Goal: Information Seeking & Learning: Learn about a topic

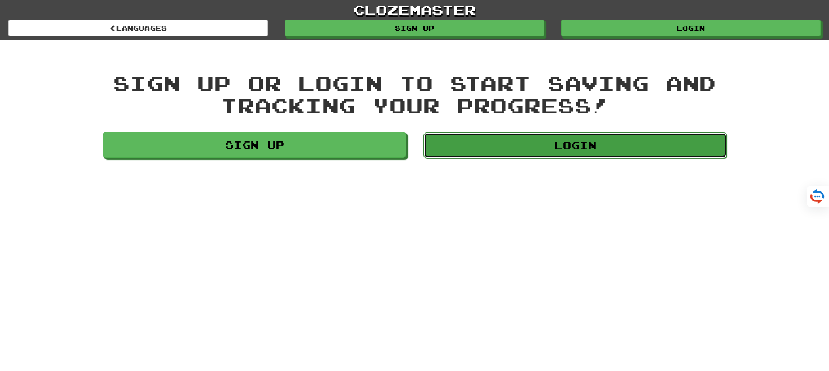
click at [550, 147] on link "Login" at bounding box center [574, 146] width 303 height 26
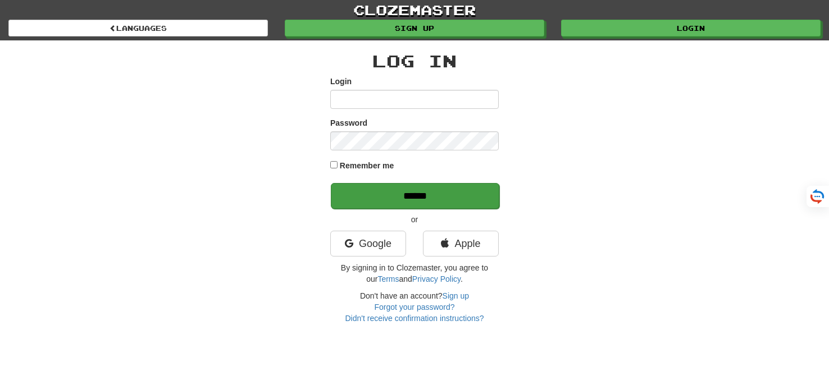
type input "*******"
click at [393, 193] on input "******" at bounding box center [415, 196] width 168 height 26
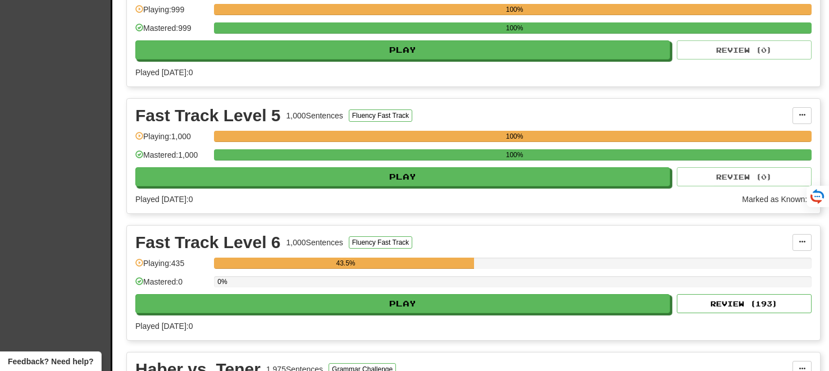
scroll to position [1815, 0]
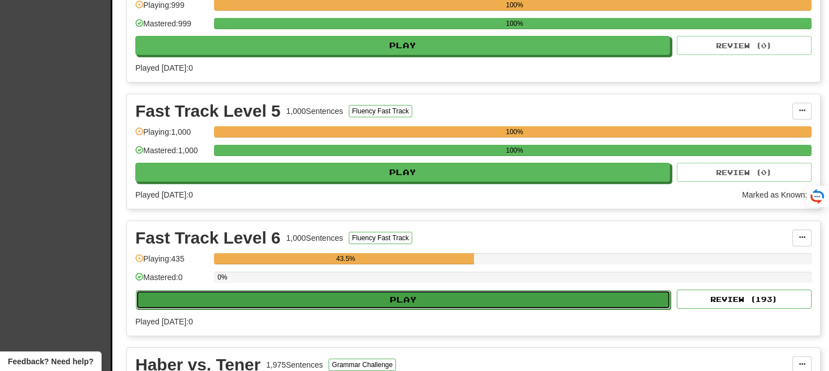
click at [398, 293] on button "Play" at bounding box center [403, 299] width 535 height 19
select select "**"
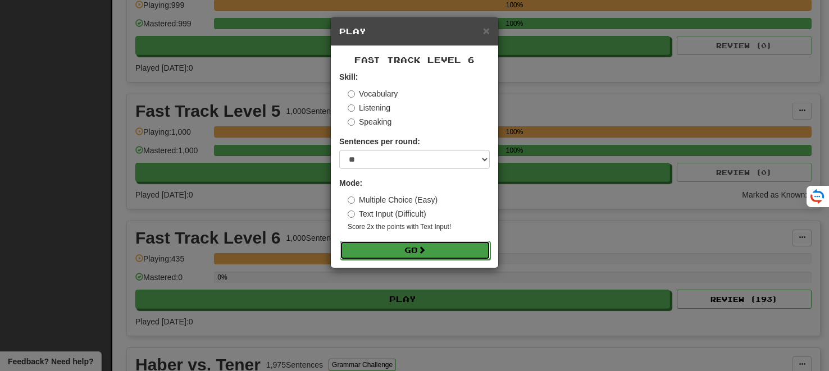
click at [398, 250] on button "Go" at bounding box center [415, 250] width 150 height 19
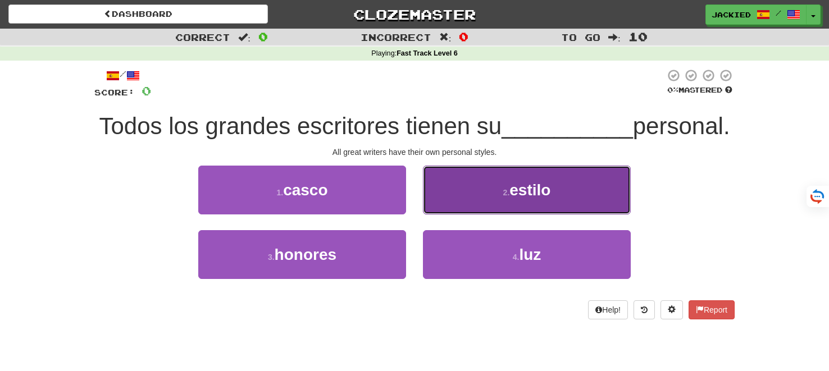
click at [448, 215] on button "2 . estilo" at bounding box center [527, 190] width 208 height 49
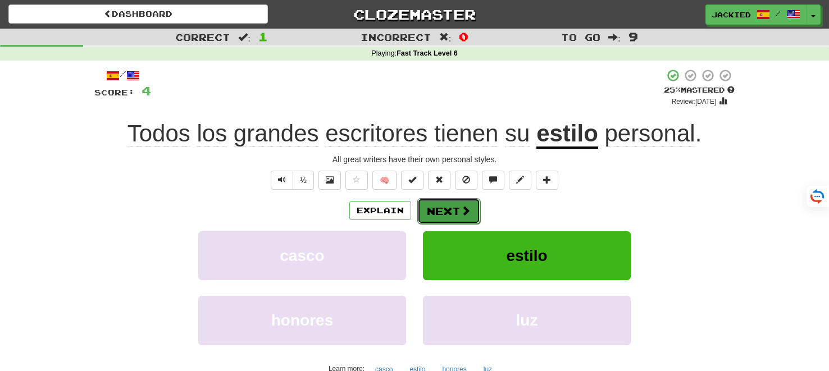
click at [443, 214] on button "Next" at bounding box center [448, 211] width 63 height 26
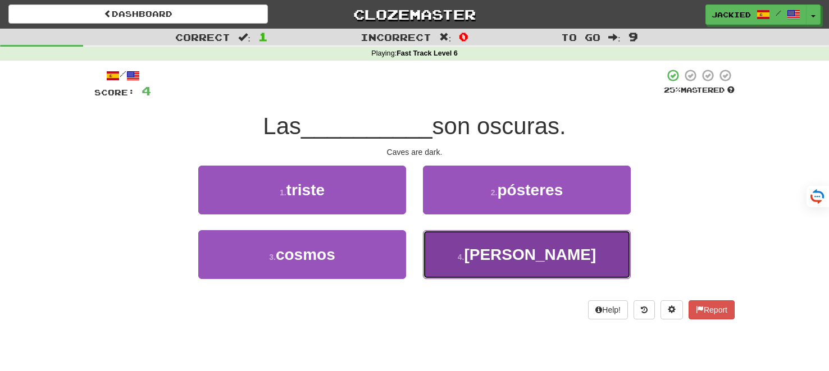
click at [453, 238] on button "4 . cuevas" at bounding box center [527, 254] width 208 height 49
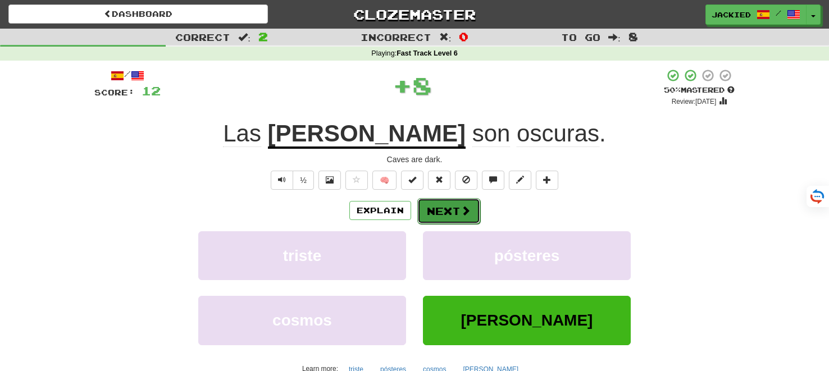
click at [445, 214] on button "Next" at bounding box center [448, 211] width 63 height 26
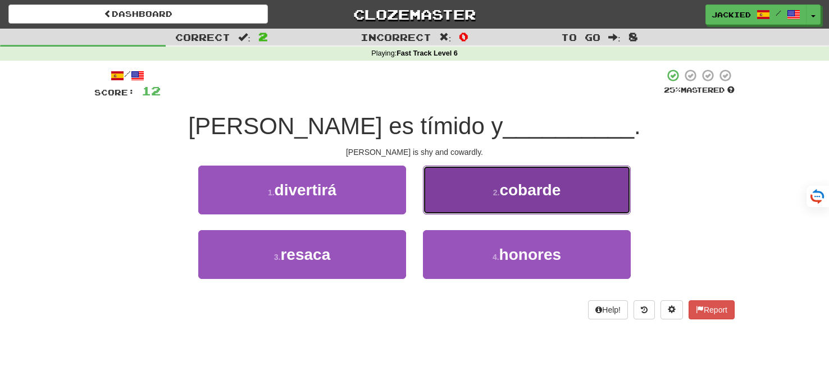
click at [480, 194] on button "2 . cobarde" at bounding box center [527, 190] width 208 height 49
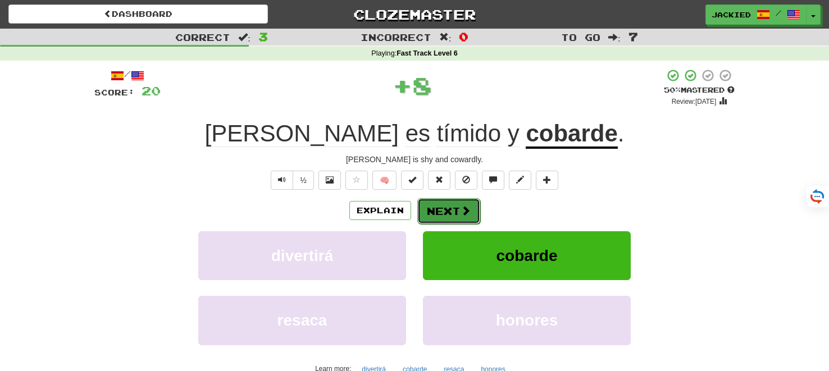
click at [447, 213] on button "Next" at bounding box center [448, 211] width 63 height 26
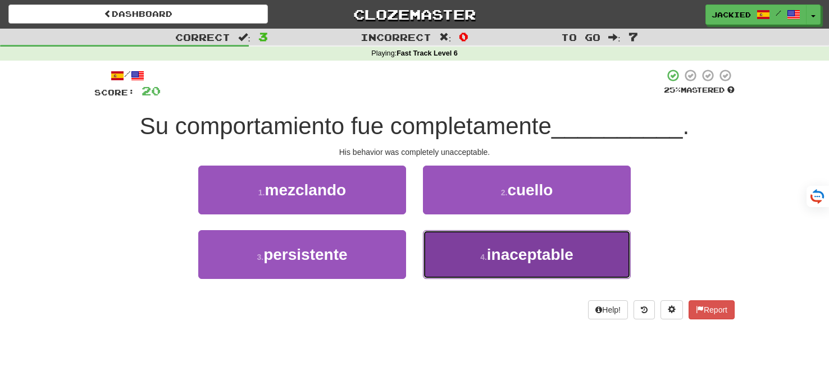
click at [612, 261] on button "4 . inaceptable" at bounding box center [527, 254] width 208 height 49
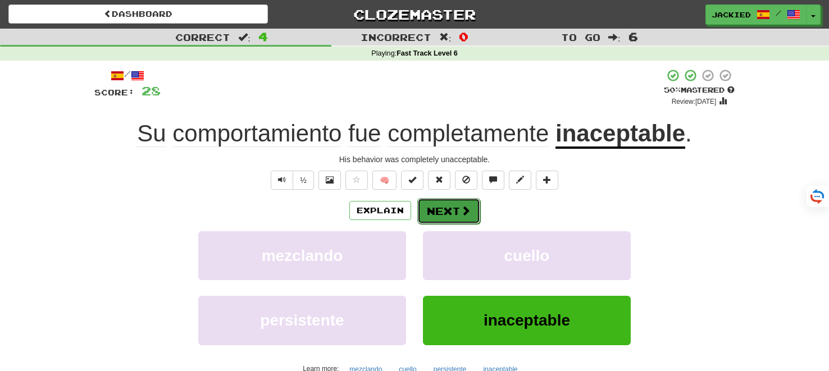
click at [450, 214] on button "Next" at bounding box center [448, 211] width 63 height 26
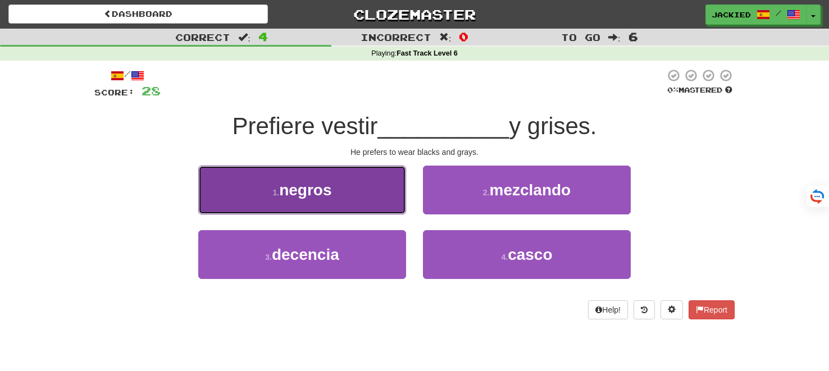
click at [349, 181] on button "1 . negros" at bounding box center [302, 190] width 208 height 49
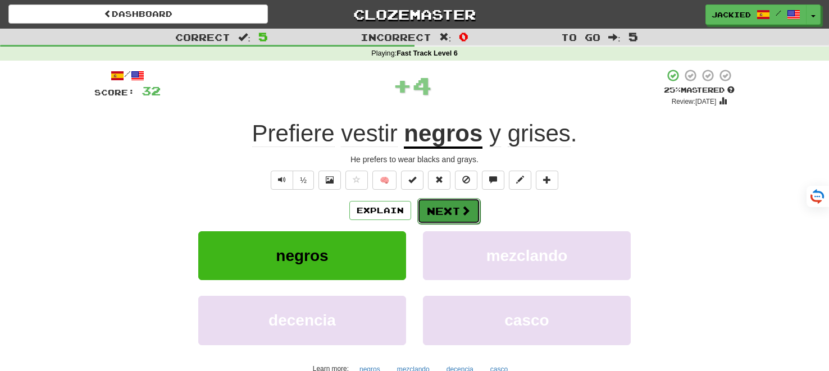
click at [450, 216] on button "Next" at bounding box center [448, 211] width 63 height 26
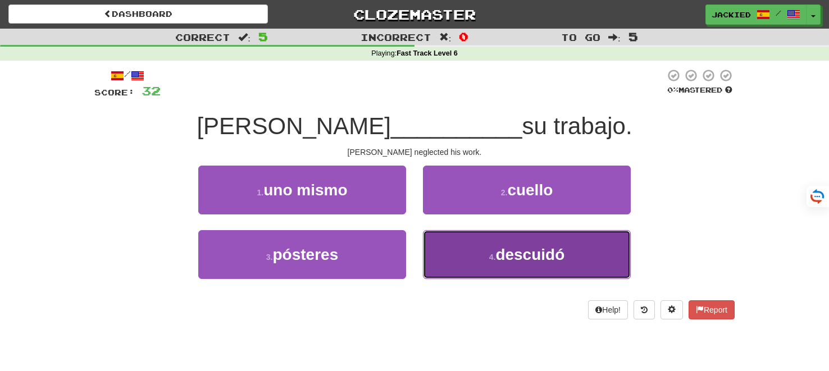
click at [540, 250] on span "descuidó" at bounding box center [529, 254] width 69 height 17
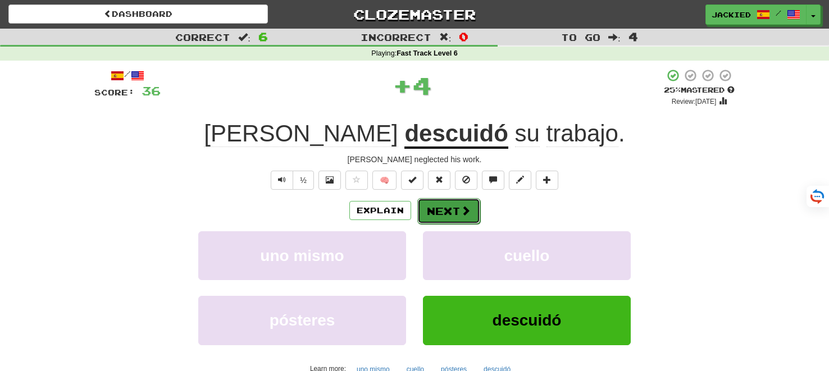
click at [445, 215] on button "Next" at bounding box center [448, 211] width 63 height 26
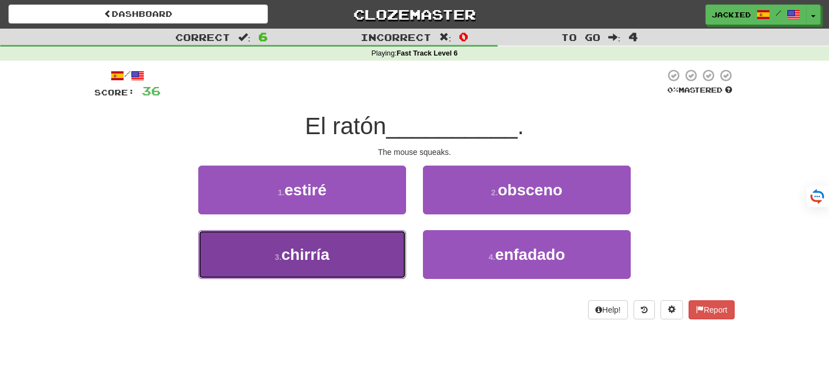
click at [367, 254] on button "3 . chirría" at bounding box center [302, 254] width 208 height 49
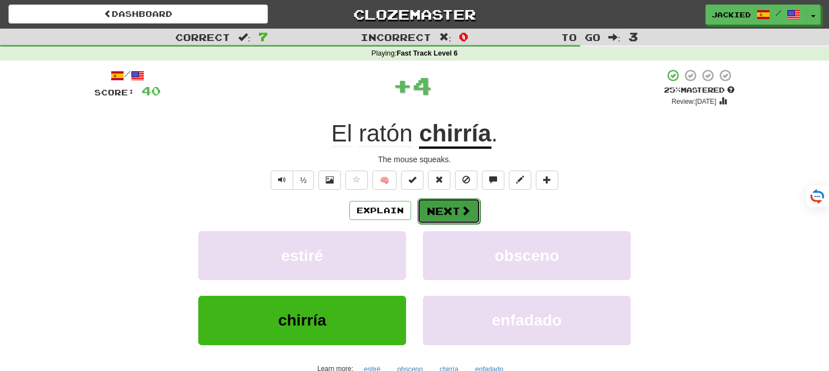
click at [432, 212] on button "Next" at bounding box center [448, 211] width 63 height 26
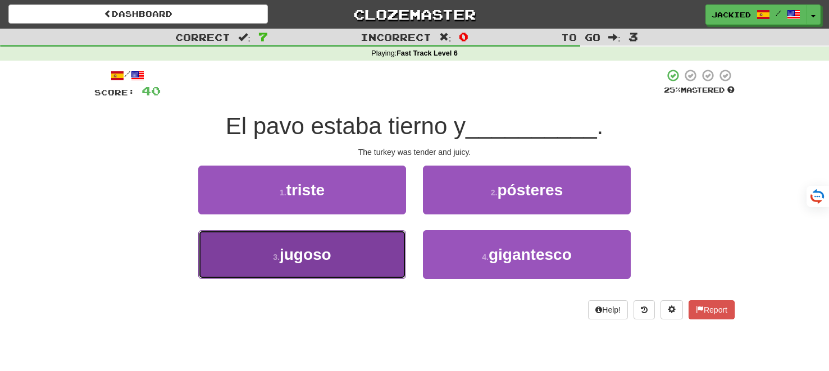
click at [361, 235] on button "3 . jugoso" at bounding box center [302, 254] width 208 height 49
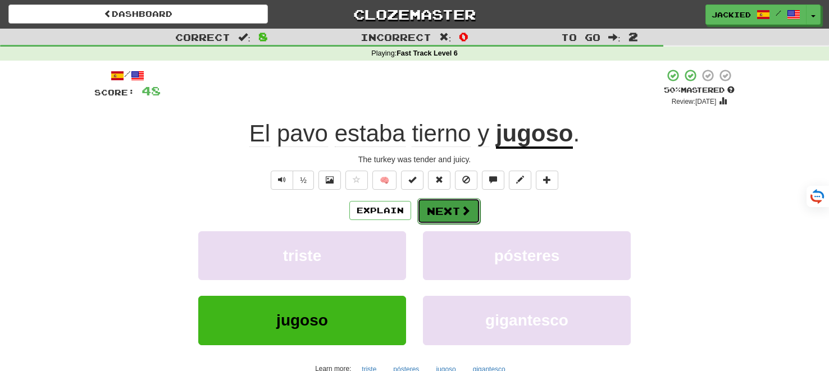
click at [445, 205] on button "Next" at bounding box center [448, 211] width 63 height 26
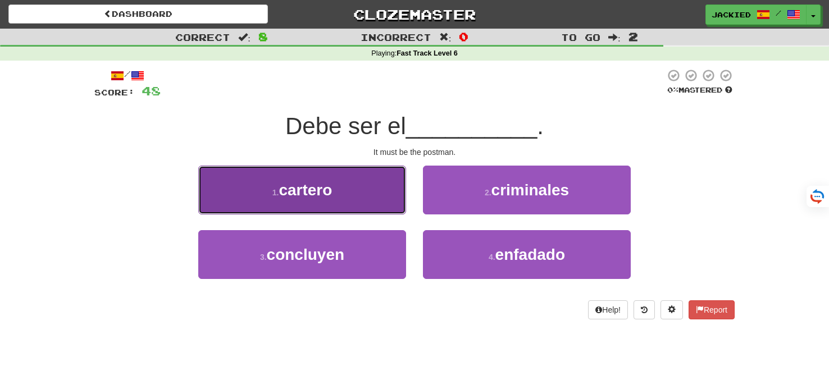
click at [348, 194] on button "1 . cartero" at bounding box center [302, 190] width 208 height 49
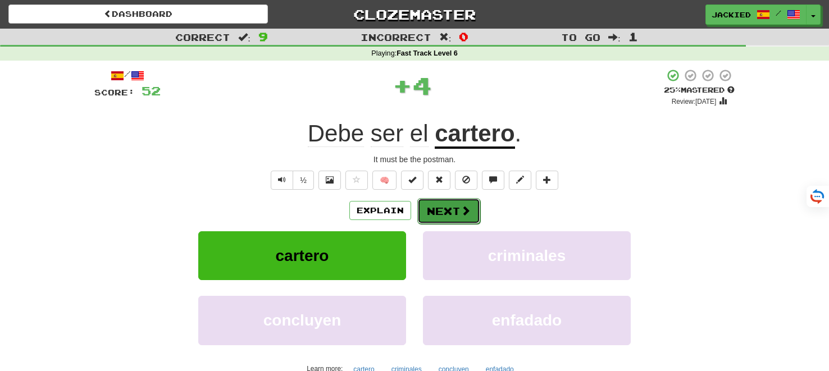
click at [432, 203] on button "Next" at bounding box center [448, 211] width 63 height 26
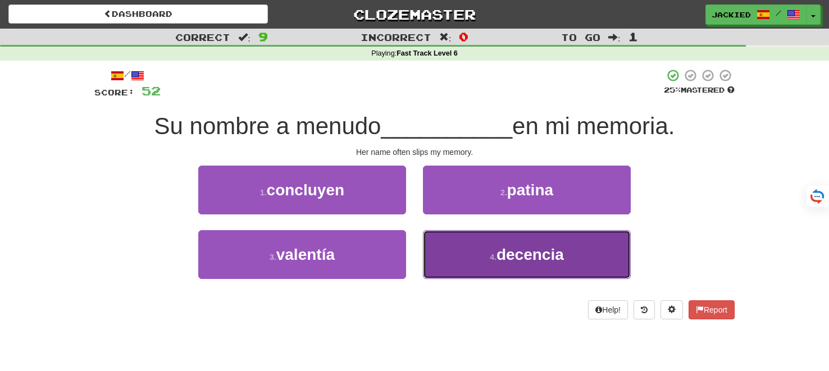
click at [485, 257] on button "4 . decencia" at bounding box center [527, 254] width 208 height 49
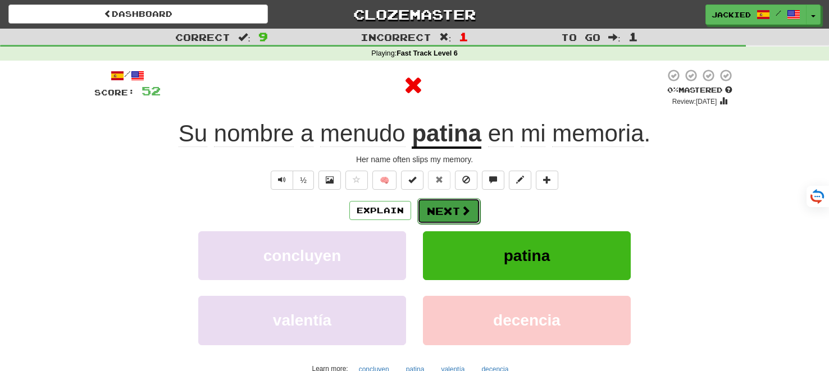
click at [437, 207] on button "Next" at bounding box center [448, 211] width 63 height 26
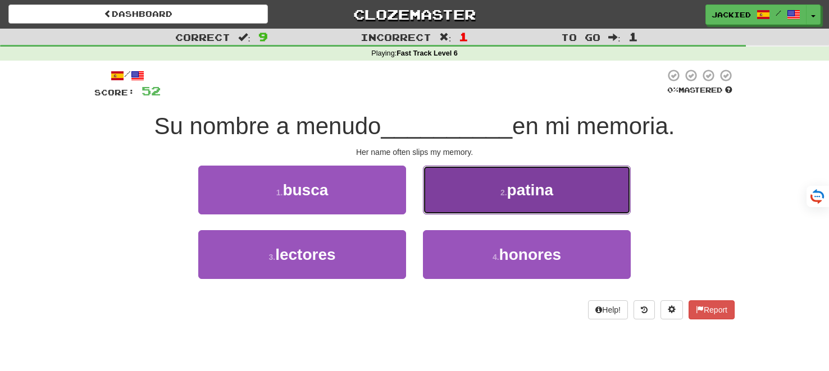
click at [437, 207] on button "2 . patina" at bounding box center [527, 190] width 208 height 49
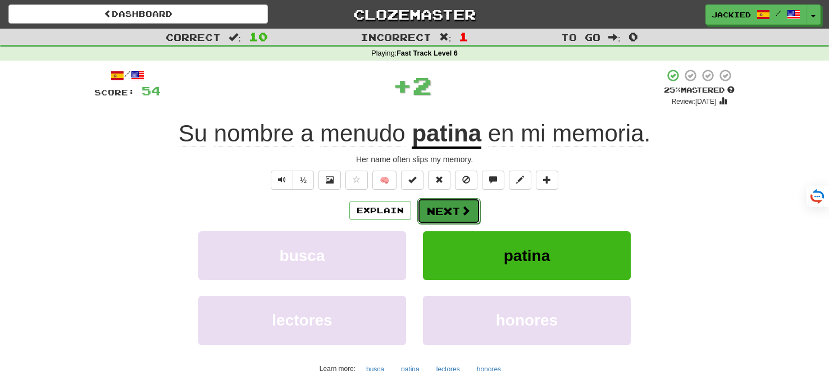
click at [435, 212] on button "Next" at bounding box center [448, 211] width 63 height 26
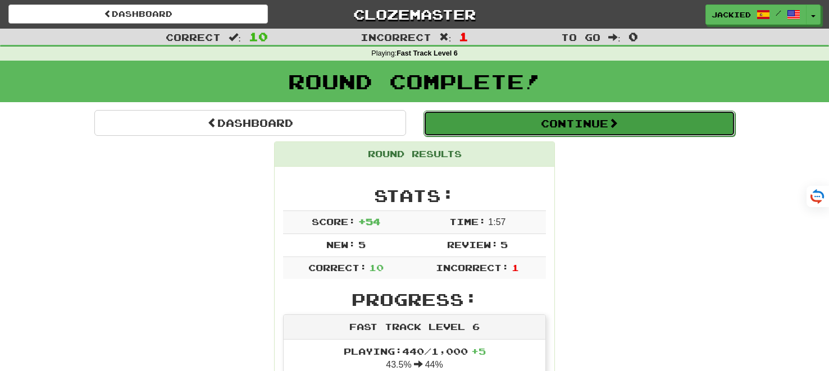
click at [528, 127] on button "Continue" at bounding box center [579, 124] width 312 height 26
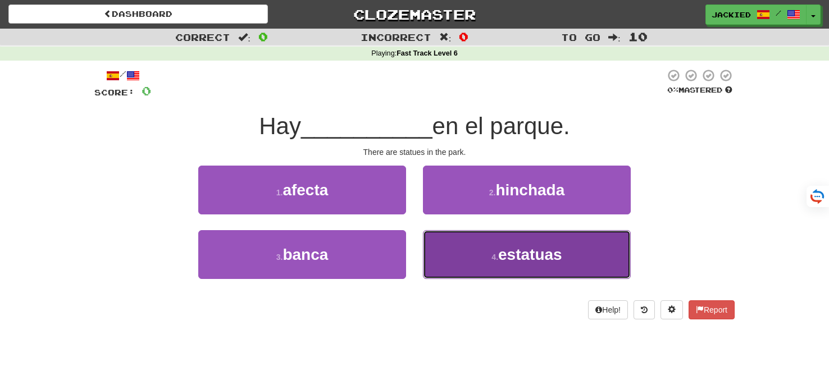
click at [522, 243] on button "4 . estatuas" at bounding box center [527, 254] width 208 height 49
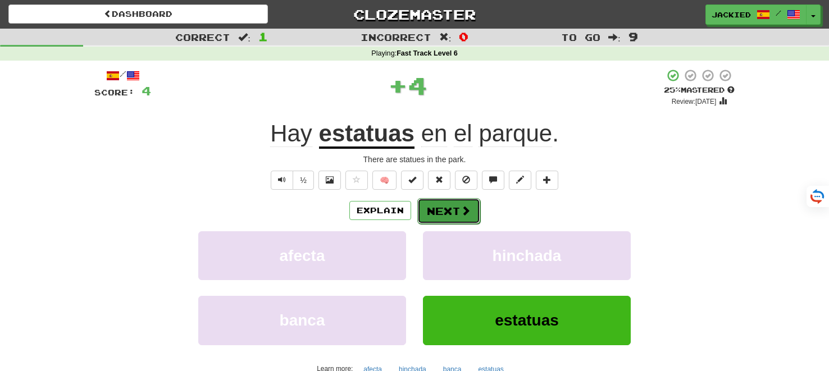
click at [444, 217] on button "Next" at bounding box center [448, 211] width 63 height 26
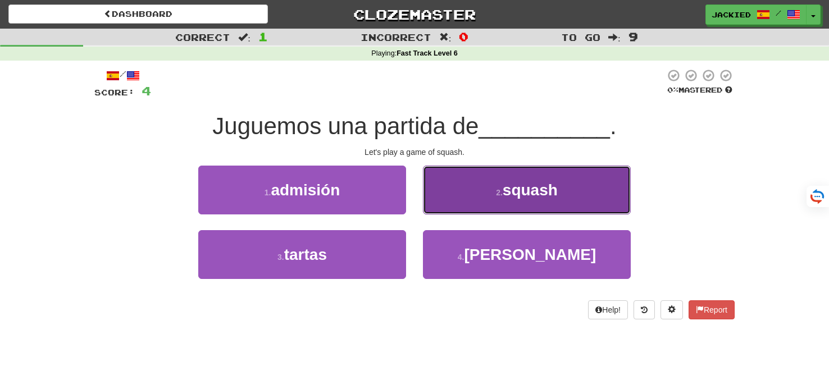
click at [582, 169] on button "2 . squash" at bounding box center [527, 190] width 208 height 49
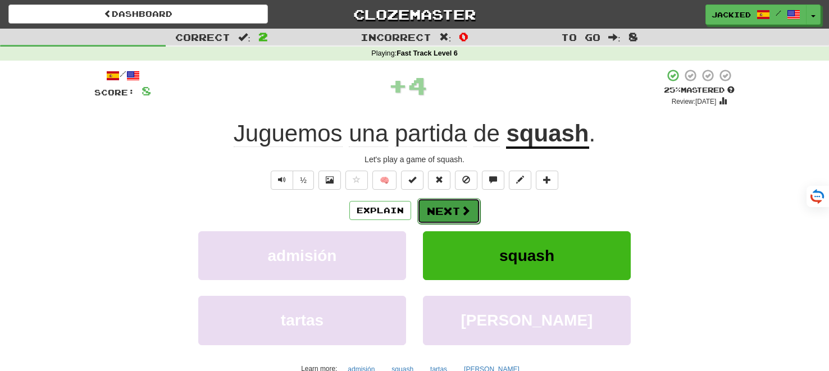
click at [457, 211] on button "Next" at bounding box center [448, 211] width 63 height 26
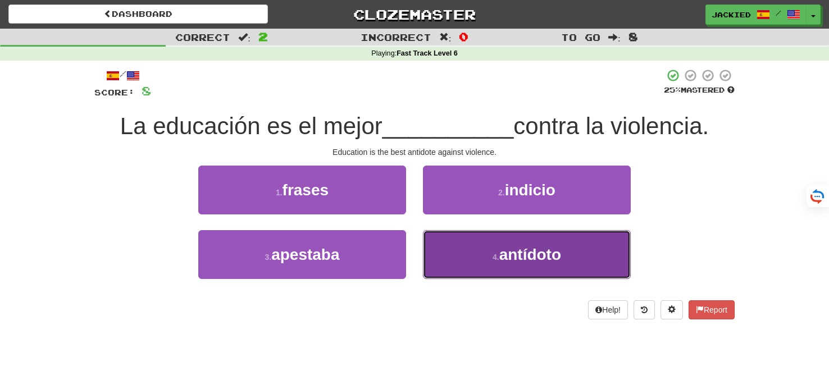
click at [463, 238] on button "4 . antídoto" at bounding box center [527, 254] width 208 height 49
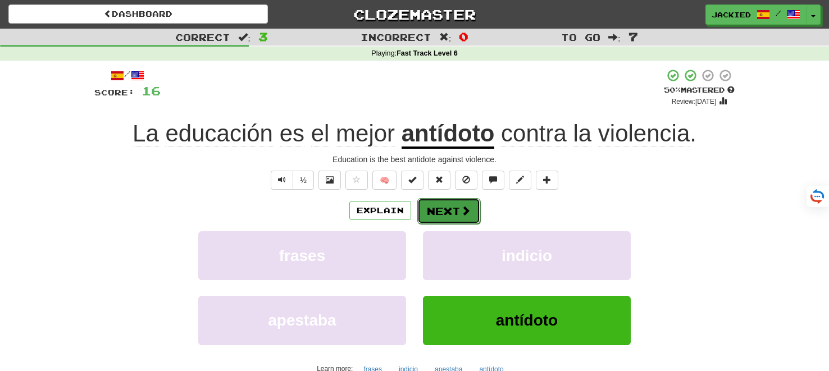
click at [453, 214] on button "Next" at bounding box center [448, 211] width 63 height 26
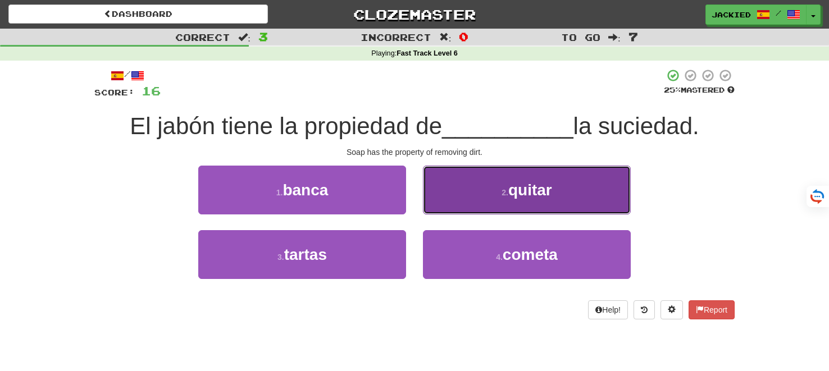
click at [575, 184] on button "2 . quitar" at bounding box center [527, 190] width 208 height 49
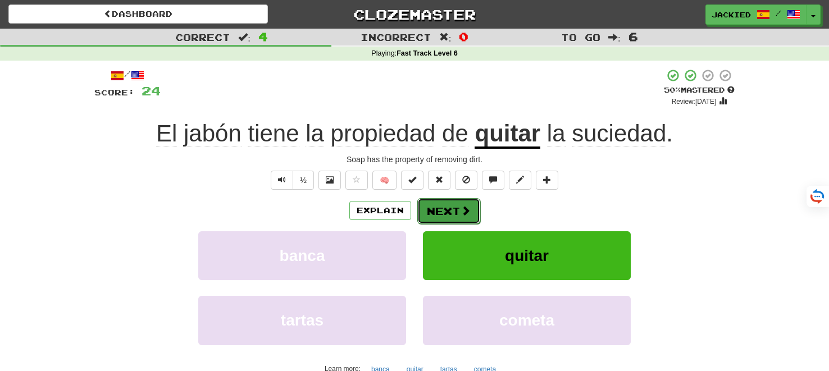
click at [450, 206] on button "Next" at bounding box center [448, 211] width 63 height 26
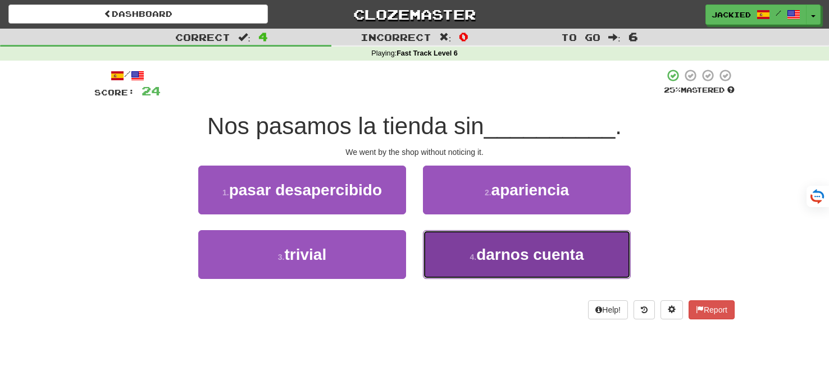
click at [545, 263] on button "4 . darnos cuenta" at bounding box center [527, 254] width 208 height 49
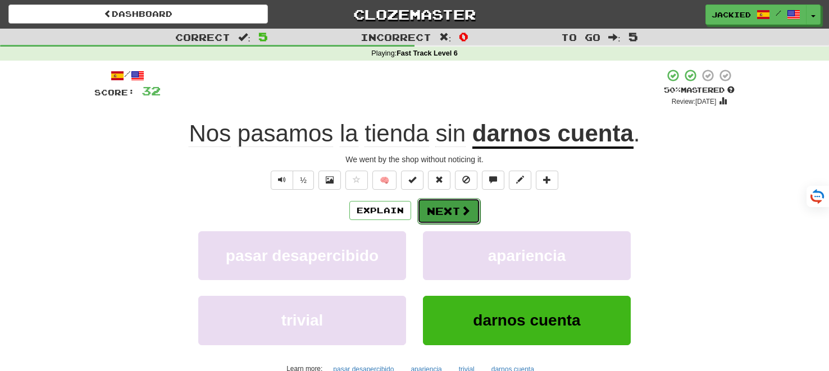
click at [444, 220] on button "Next" at bounding box center [448, 211] width 63 height 26
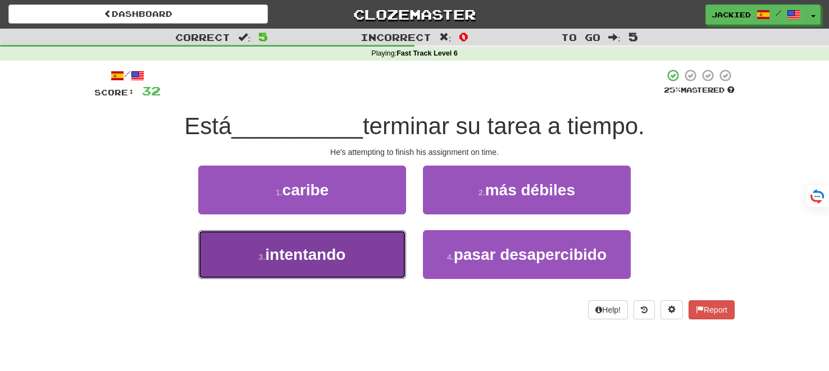
click at [336, 235] on button "3 . intentando" at bounding box center [302, 254] width 208 height 49
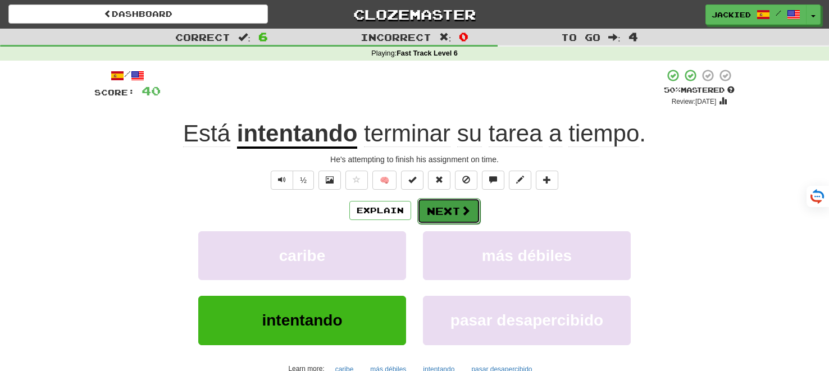
click at [448, 213] on button "Next" at bounding box center [448, 211] width 63 height 26
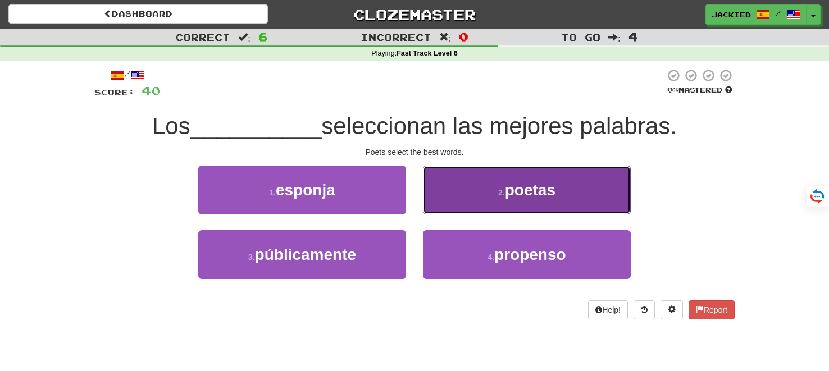
click at [475, 185] on button "2 . poetas" at bounding box center [527, 190] width 208 height 49
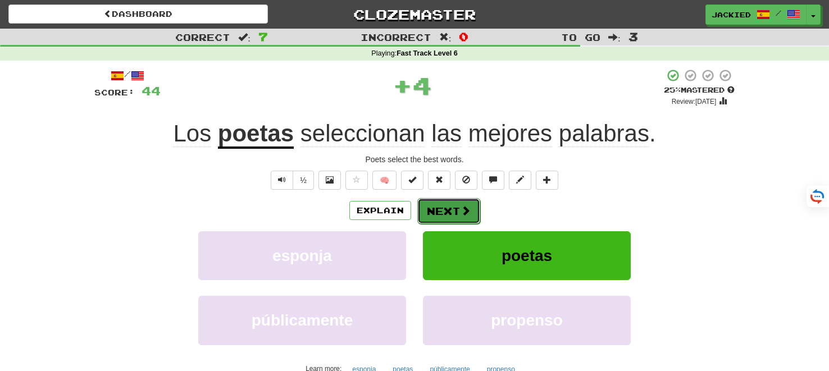
click at [444, 206] on button "Next" at bounding box center [448, 211] width 63 height 26
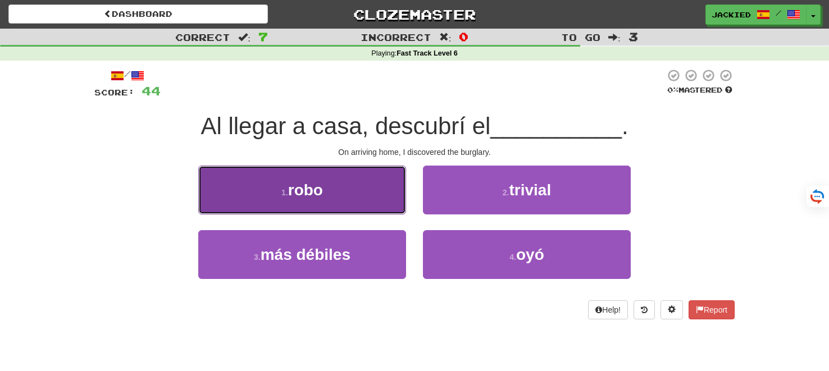
click at [368, 198] on button "1 . robo" at bounding box center [302, 190] width 208 height 49
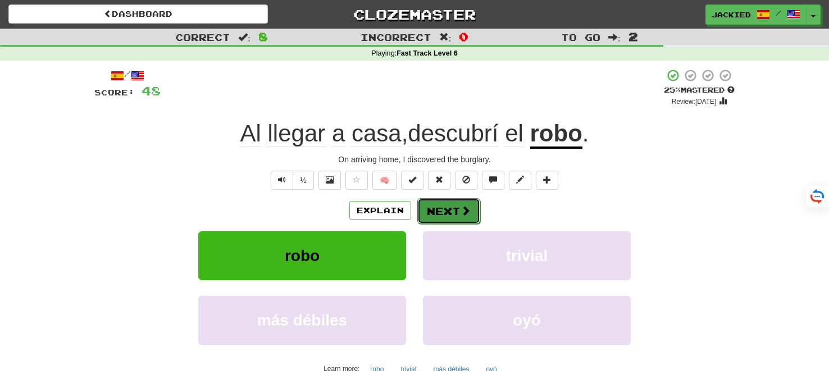
click at [438, 211] on button "Next" at bounding box center [448, 211] width 63 height 26
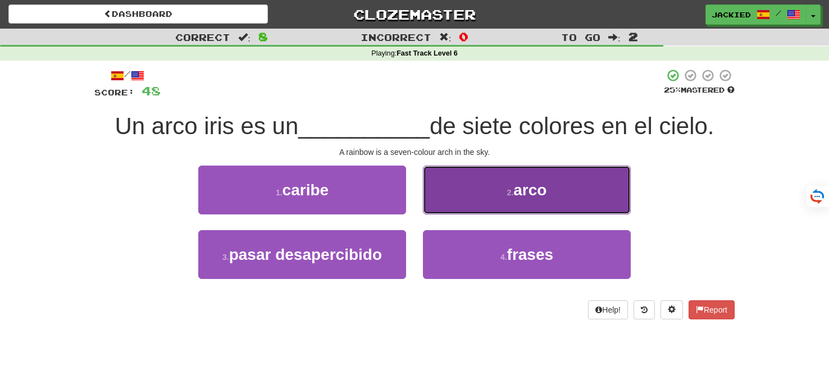
click at [457, 177] on button "2 . arco" at bounding box center [527, 190] width 208 height 49
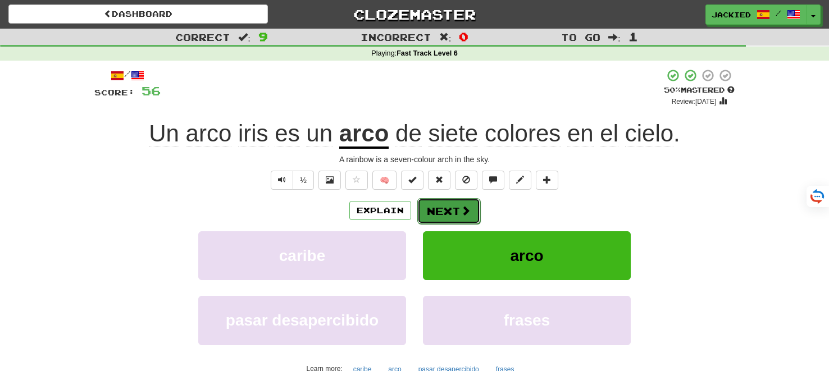
click at [431, 207] on button "Next" at bounding box center [448, 211] width 63 height 26
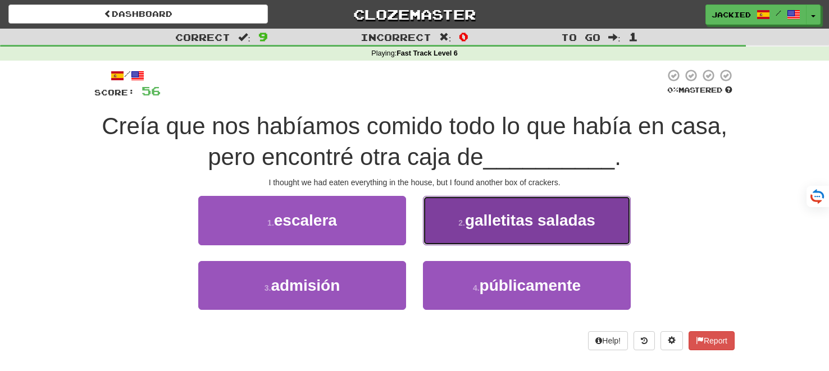
click at [599, 215] on button "2 . galletitas saladas" at bounding box center [527, 220] width 208 height 49
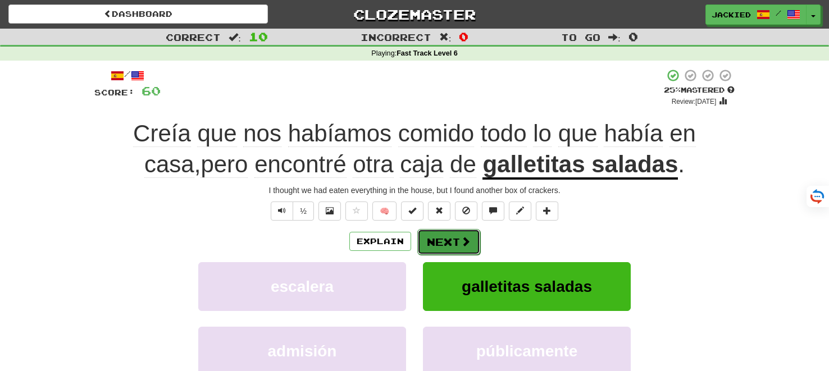
click at [440, 237] on button "Next" at bounding box center [448, 242] width 63 height 26
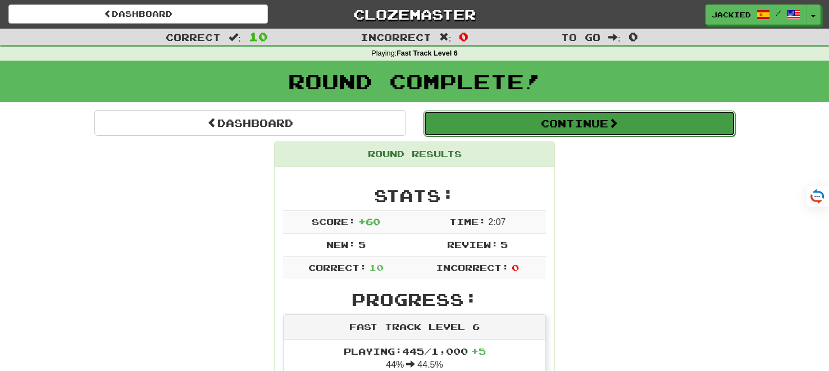
click at [567, 120] on button "Continue" at bounding box center [579, 124] width 312 height 26
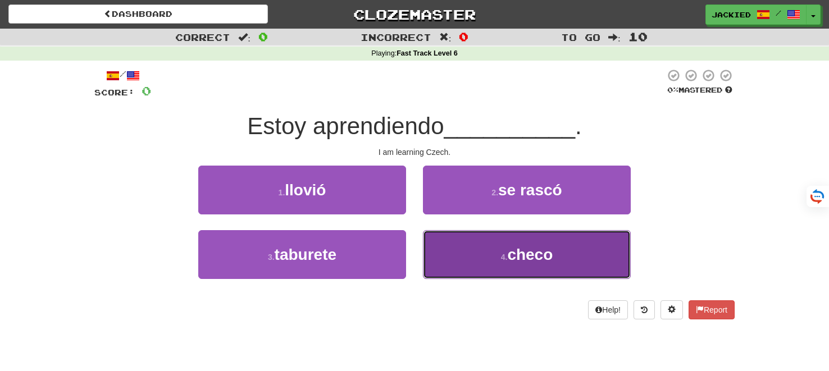
click at [494, 243] on button "4 . checo" at bounding box center [527, 254] width 208 height 49
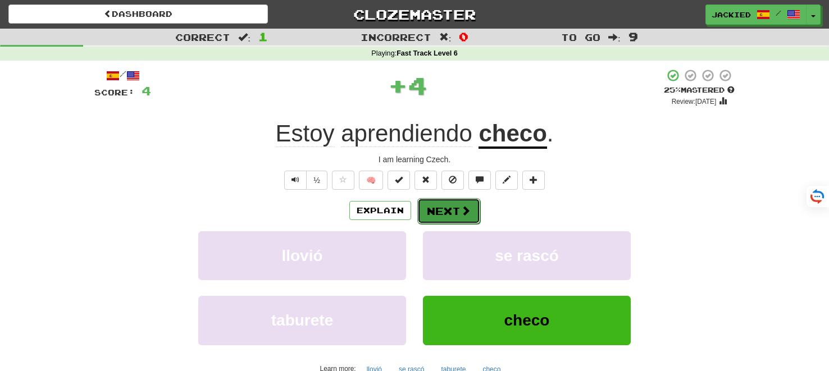
click at [447, 211] on button "Next" at bounding box center [448, 211] width 63 height 26
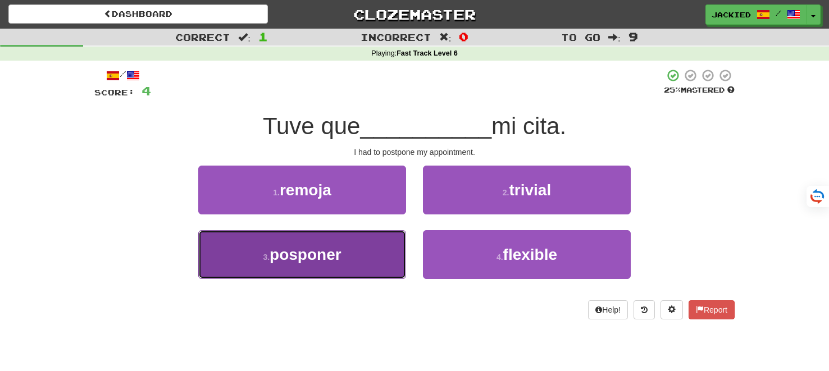
click at [354, 248] on button "3 . posponer" at bounding box center [302, 254] width 208 height 49
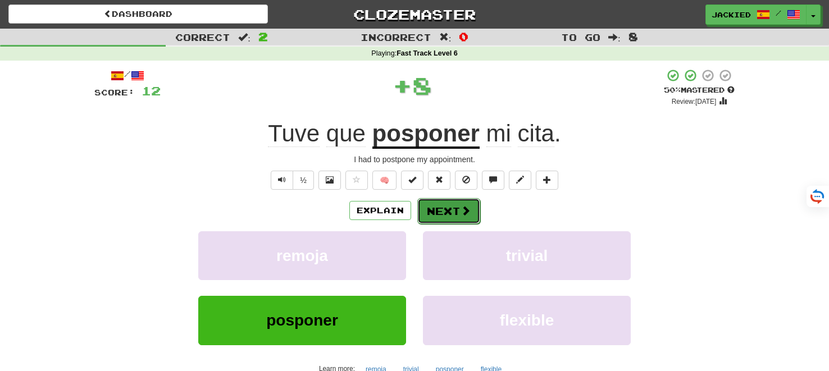
click at [447, 208] on button "Next" at bounding box center [448, 211] width 63 height 26
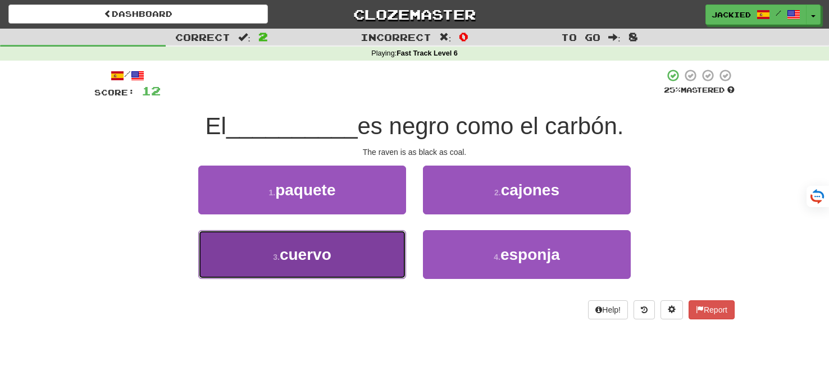
click at [362, 243] on button "3 . cuervo" at bounding box center [302, 254] width 208 height 49
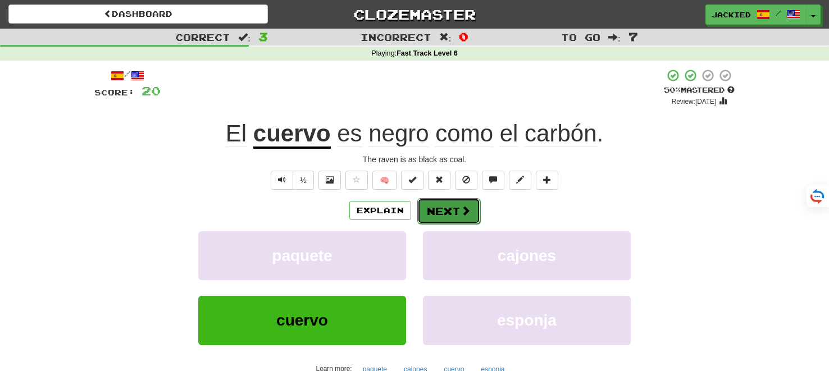
click at [430, 212] on button "Next" at bounding box center [448, 211] width 63 height 26
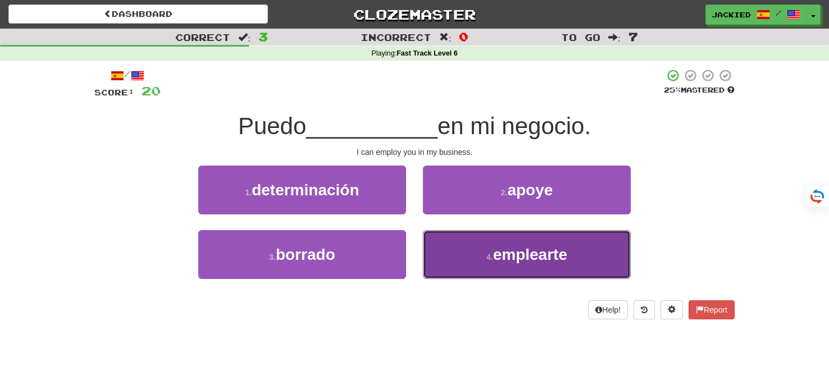
click at [455, 253] on button "4 . emplearte" at bounding box center [527, 254] width 208 height 49
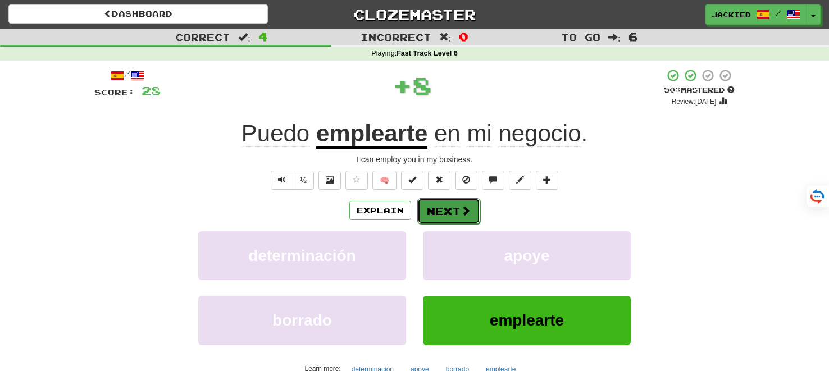
click at [444, 211] on button "Next" at bounding box center [448, 211] width 63 height 26
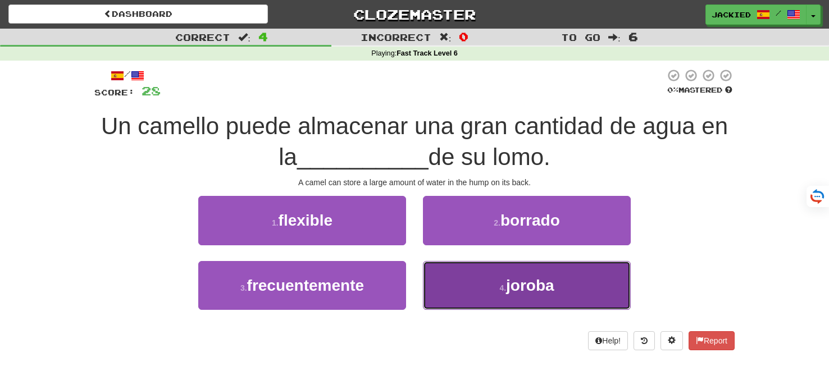
click at [476, 275] on button "4 . joroba" at bounding box center [527, 285] width 208 height 49
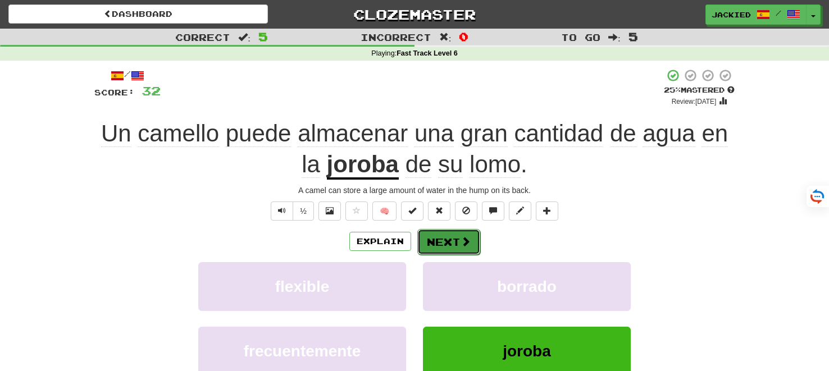
click at [444, 235] on button "Next" at bounding box center [448, 242] width 63 height 26
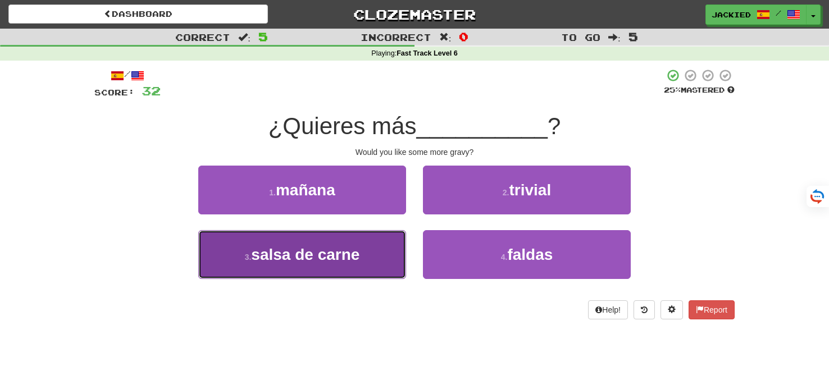
click at [388, 243] on button "3 . salsa de carne" at bounding box center [302, 254] width 208 height 49
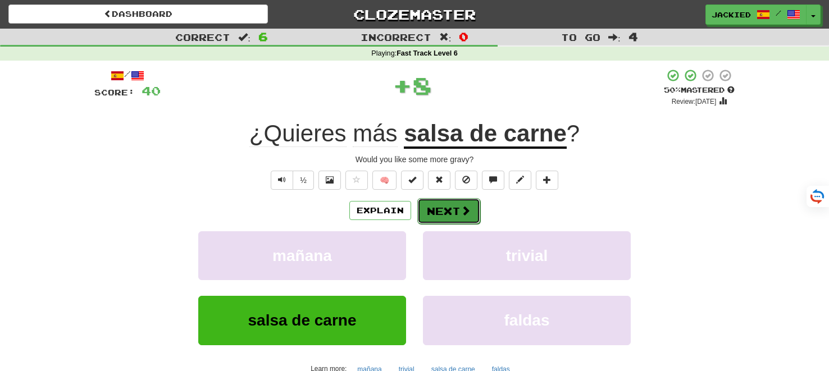
click at [443, 203] on button "Next" at bounding box center [448, 211] width 63 height 26
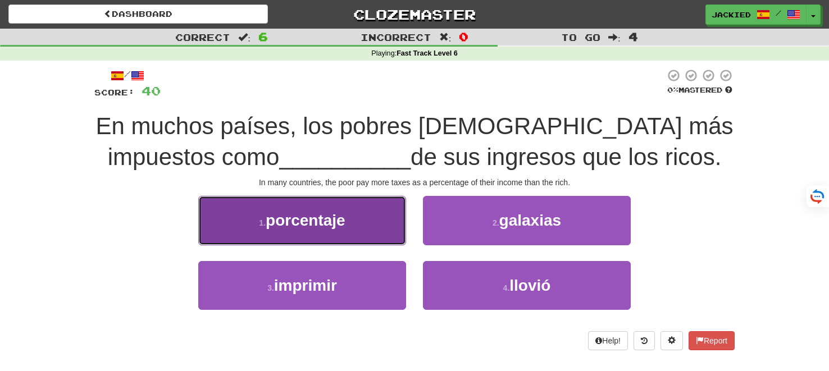
click at [302, 203] on button "1 . porcentaje" at bounding box center [302, 220] width 208 height 49
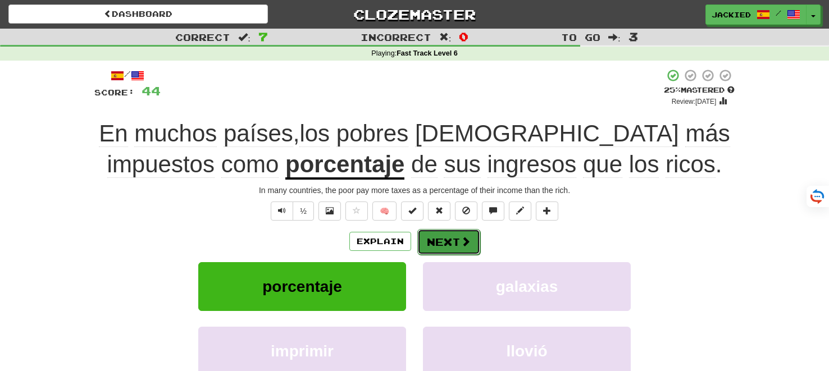
click at [445, 236] on button "Next" at bounding box center [448, 242] width 63 height 26
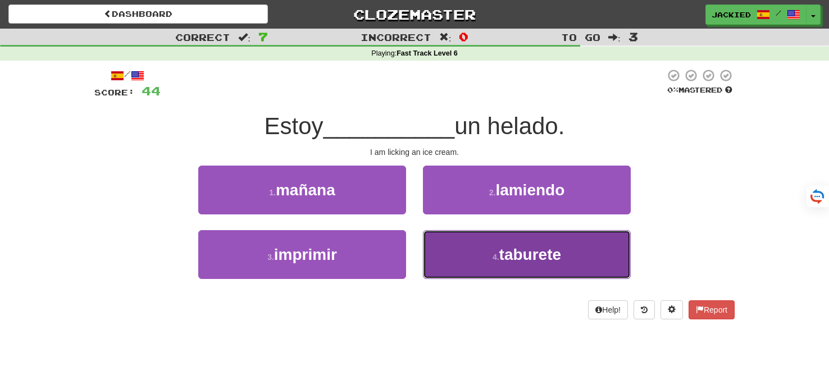
click at [554, 243] on button "4 . taburete" at bounding box center [527, 254] width 208 height 49
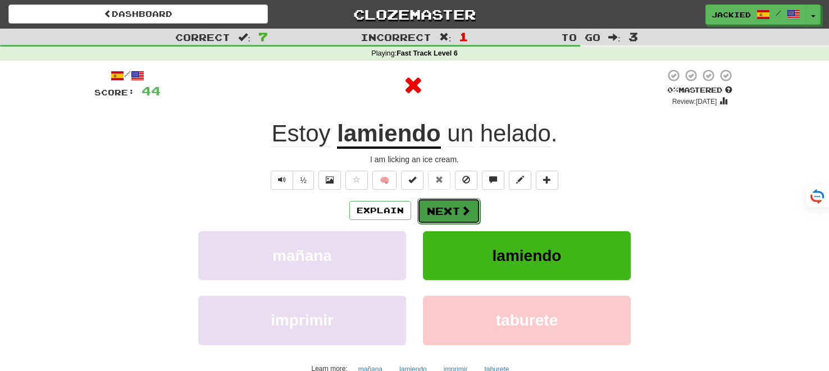
click at [463, 210] on span at bounding box center [465, 211] width 10 height 10
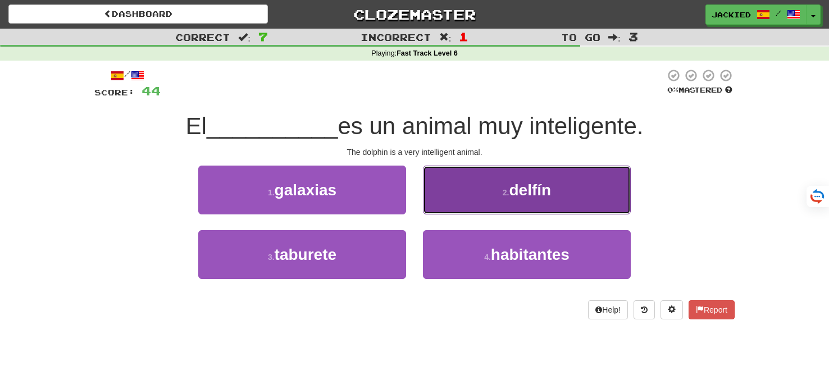
click at [465, 208] on button "2 . delfín" at bounding box center [527, 190] width 208 height 49
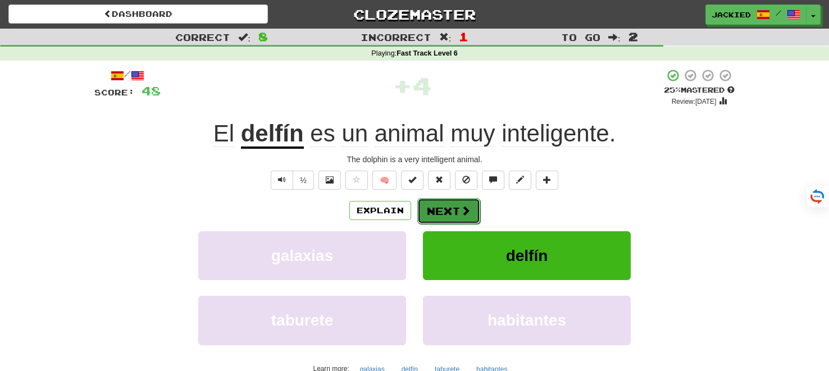
click at [446, 203] on button "Next" at bounding box center [448, 211] width 63 height 26
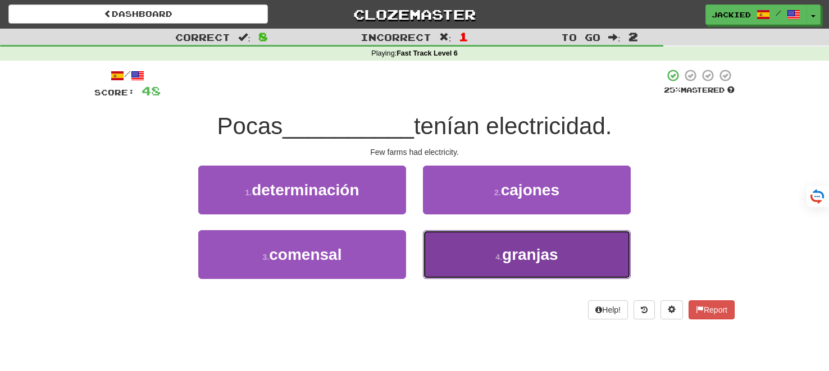
click at [456, 239] on button "4 . granjas" at bounding box center [527, 254] width 208 height 49
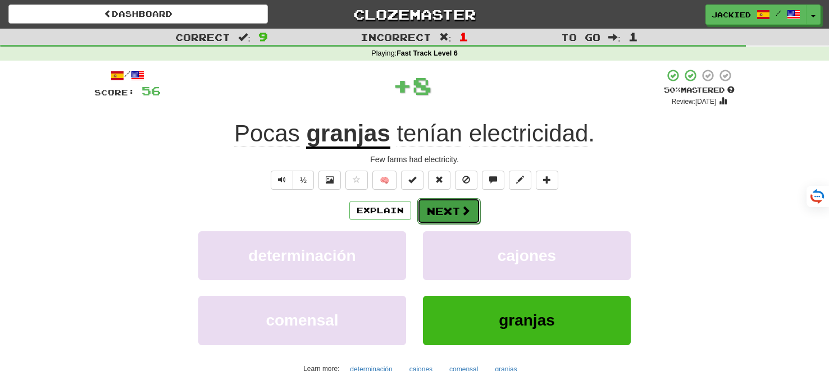
click at [440, 209] on button "Next" at bounding box center [448, 211] width 63 height 26
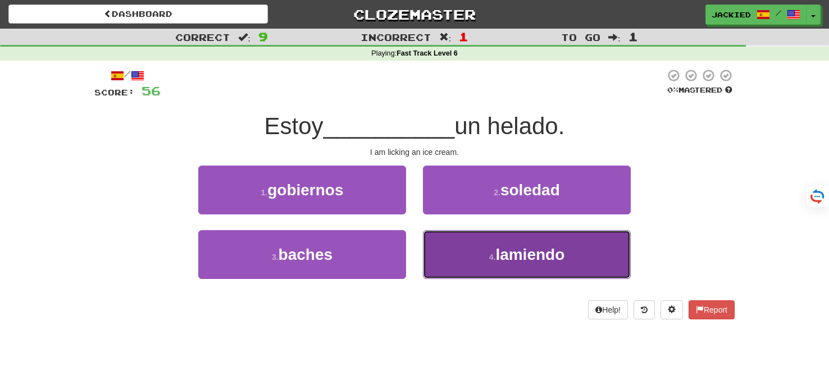
click at [449, 239] on button "4 . lamiendo" at bounding box center [527, 254] width 208 height 49
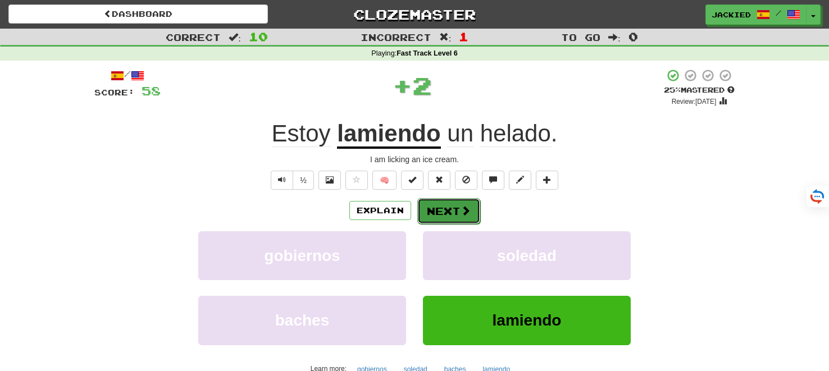
click at [441, 212] on button "Next" at bounding box center [448, 211] width 63 height 26
